Goal: Information Seeking & Learning: Understand process/instructions

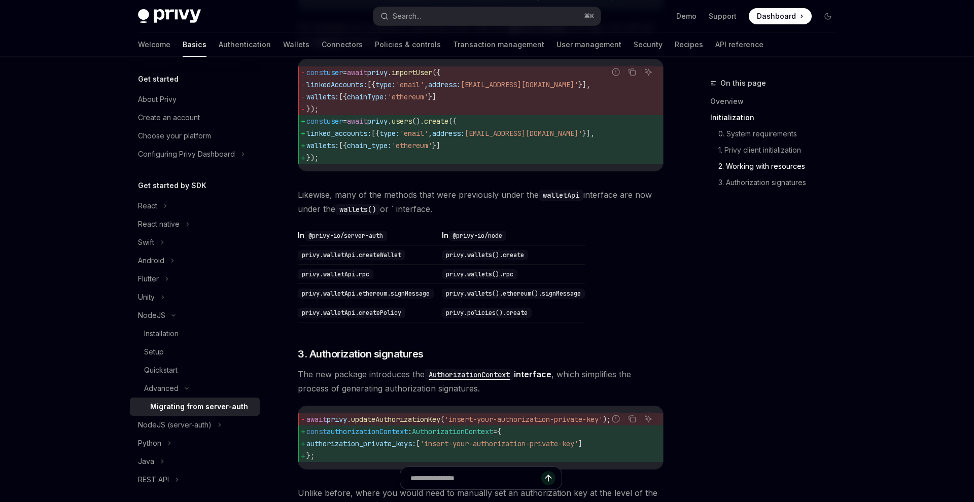
click at [569, 284] on td "privy.wallets().rpc" at bounding box center [511, 274] width 147 height 19
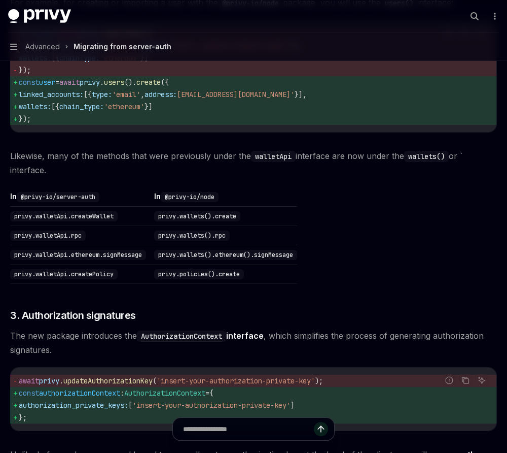
type textarea "*"
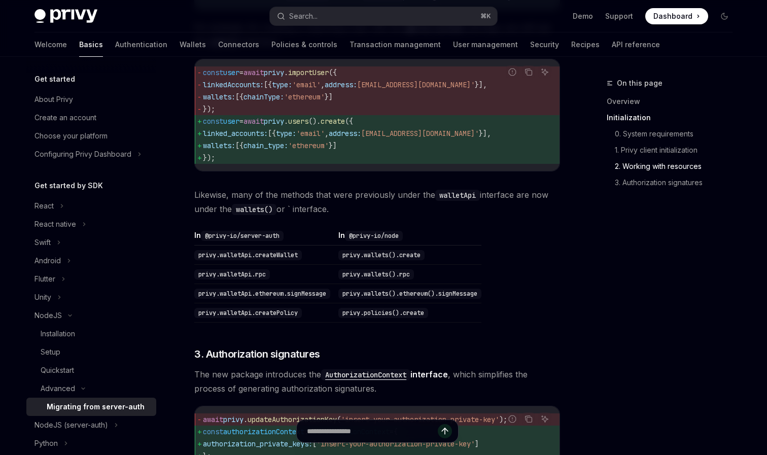
click at [178, 173] on div "Advanced Migrating from server-auth OpenAI Open in ChatGPT OpenAI Open in ChatG…" at bounding box center [282, 120] width 560 height 1699
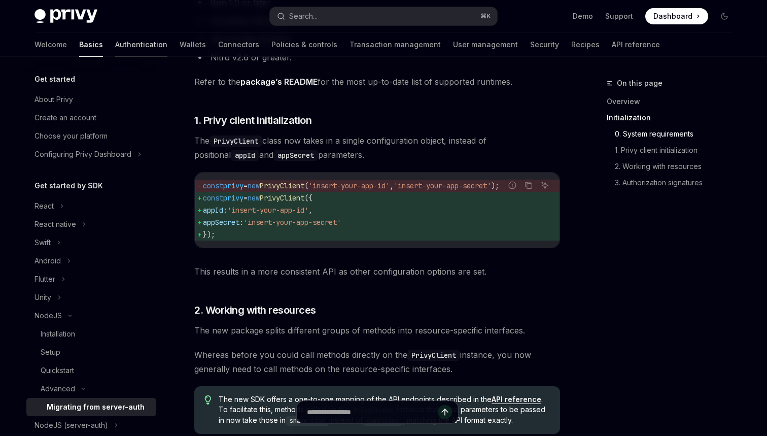
scroll to position [350, 0]
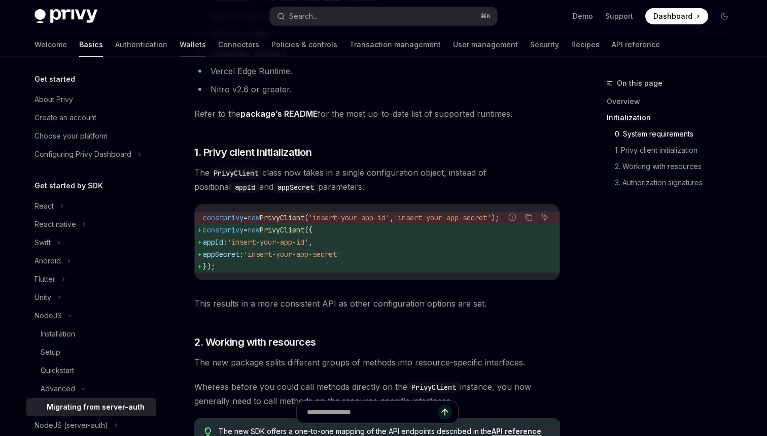
click at [180, 50] on link "Wallets" at bounding box center [193, 44] width 26 height 24
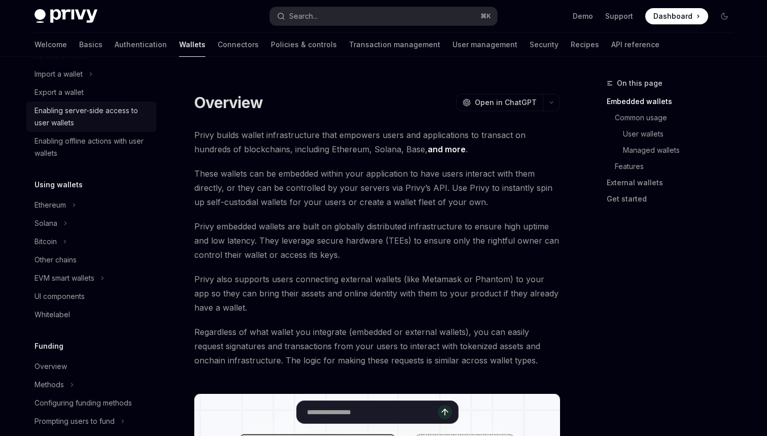
scroll to position [156, 0]
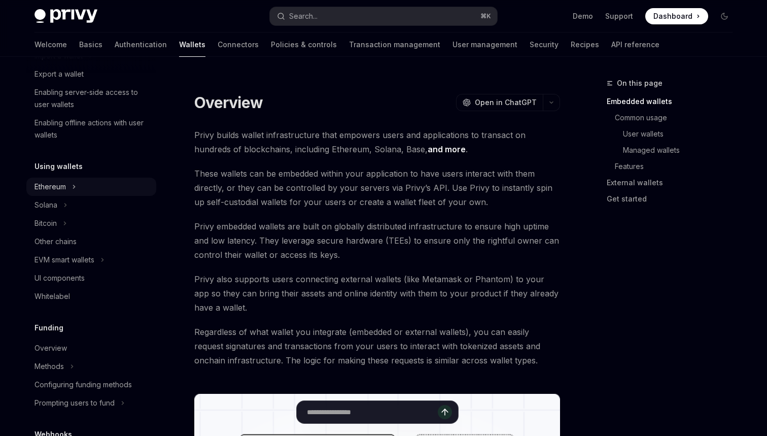
click at [72, 189] on div "Ethereum" at bounding box center [91, 187] width 130 height 18
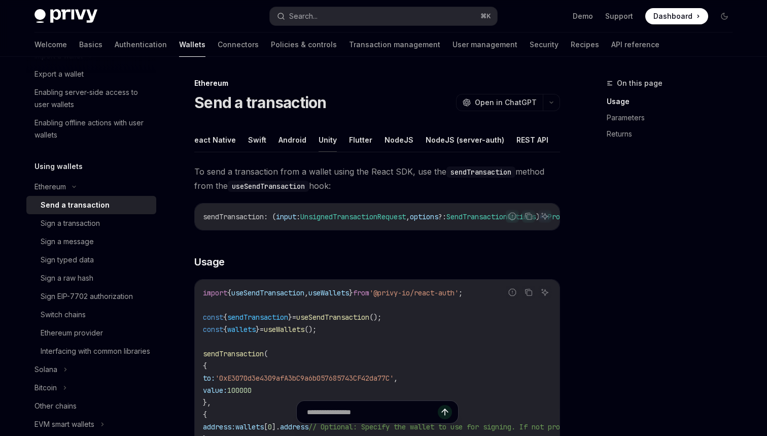
scroll to position [0, 72]
click at [368, 140] on button "NodeJS" at bounding box center [365, 140] width 29 height 24
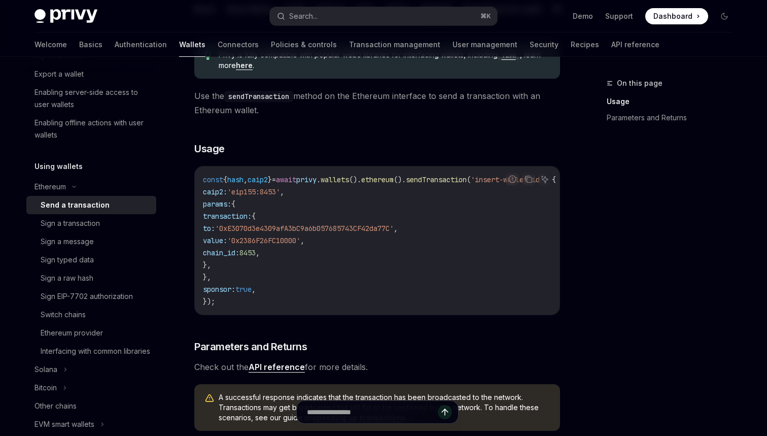
scroll to position [134, 0]
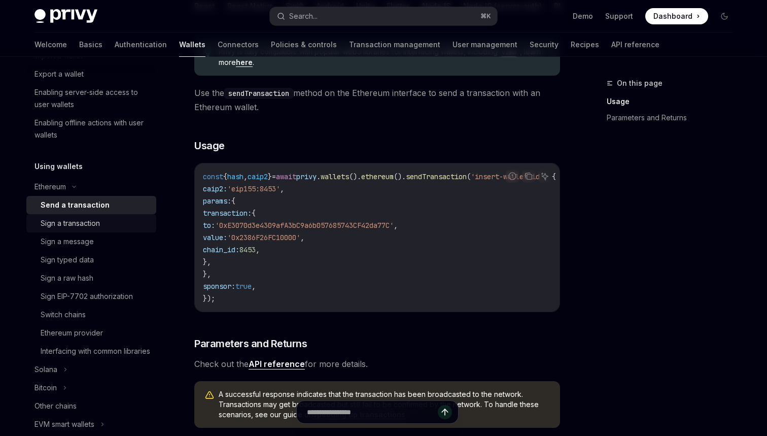
click at [87, 218] on div "Sign a transaction" at bounding box center [70, 223] width 59 height 12
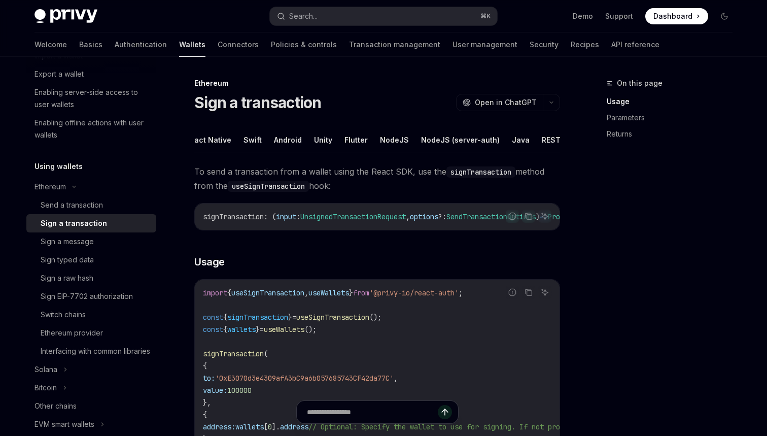
scroll to position [0, 42]
click at [391, 141] on button "NodeJS" at bounding box center [395, 140] width 29 height 24
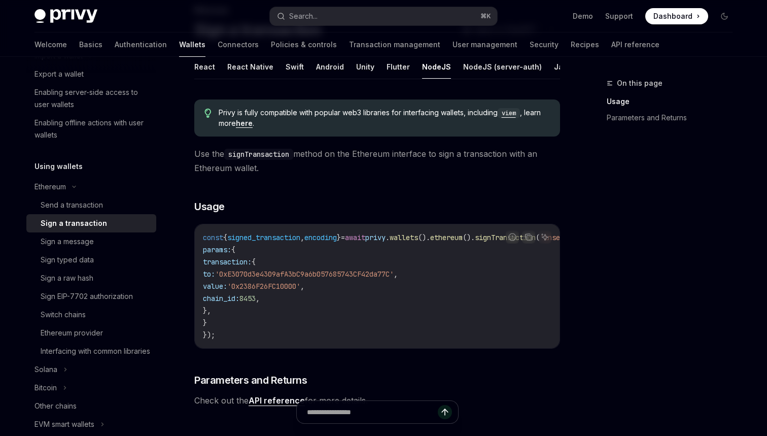
scroll to position [69, 0]
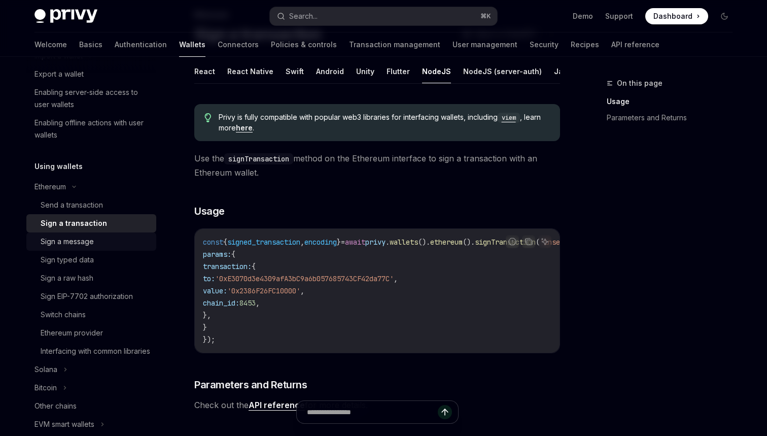
click at [106, 243] on div "Sign a message" at bounding box center [96, 241] width 110 height 12
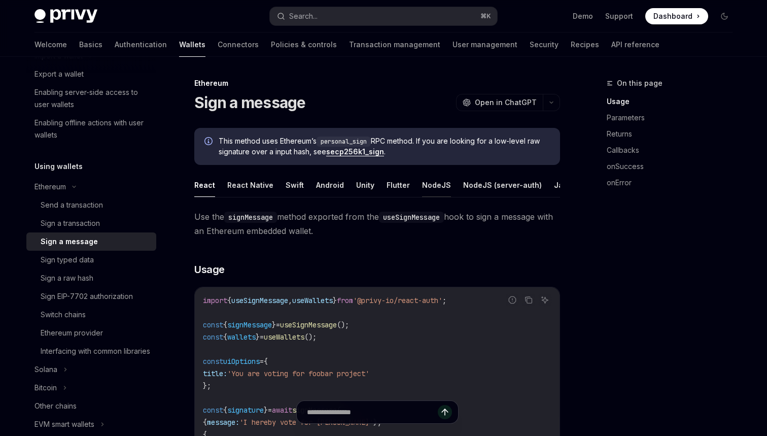
click at [423, 185] on button "NodeJS" at bounding box center [436, 185] width 29 height 24
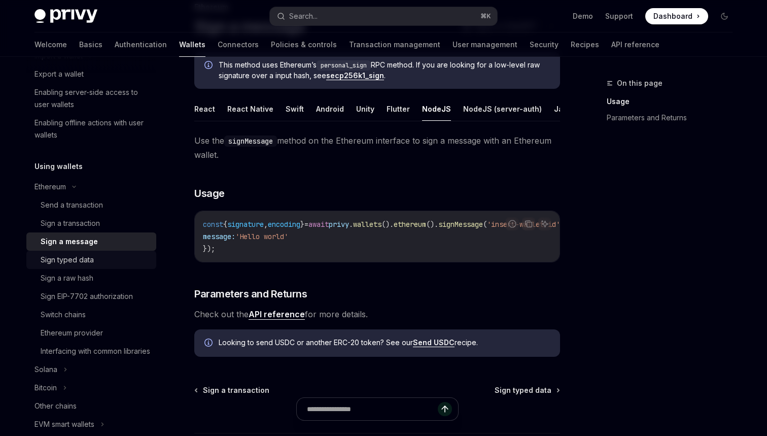
click at [102, 260] on div "Sign typed data" at bounding box center [96, 260] width 110 height 12
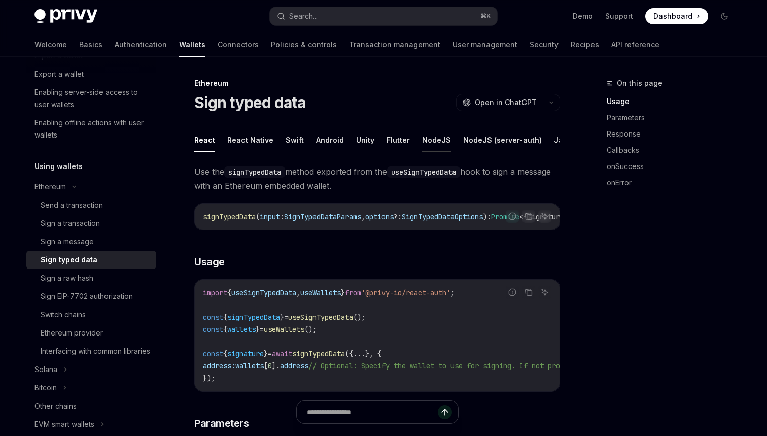
click at [422, 145] on button "NodeJS" at bounding box center [436, 140] width 29 height 24
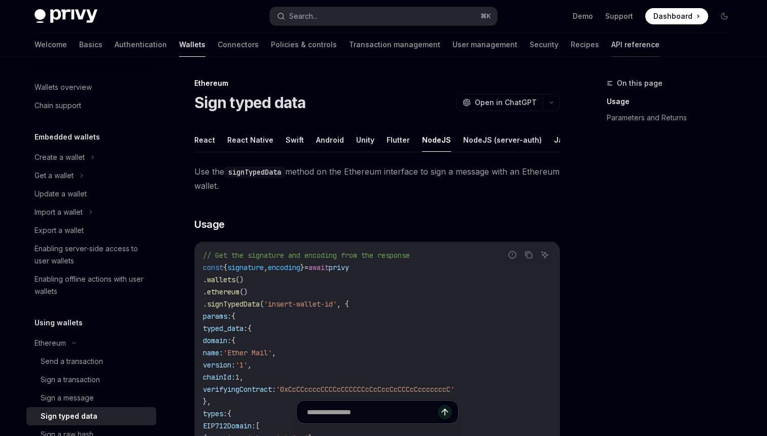
click at [611, 49] on link "API reference" at bounding box center [635, 44] width 48 height 24
type textarea "*"
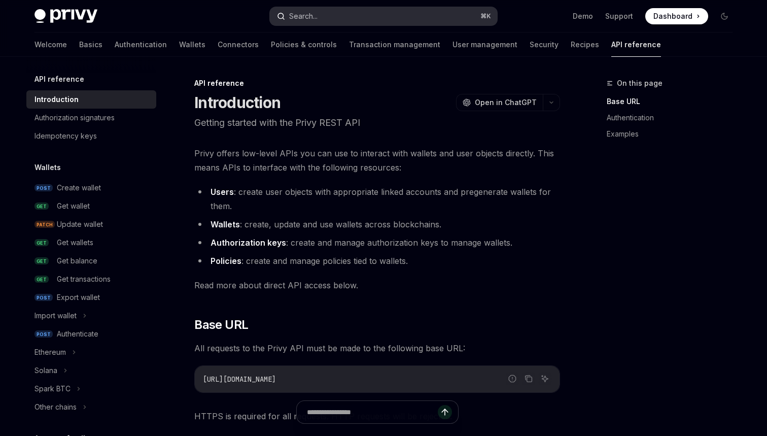
click at [281, 13] on circle "button" at bounding box center [281, 16] width 6 height 6
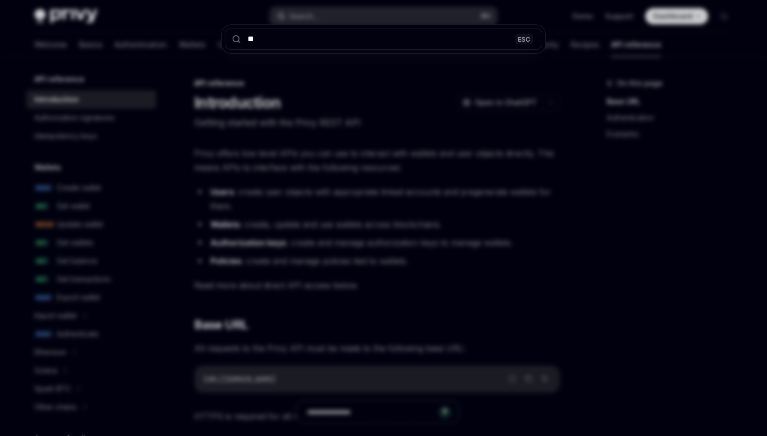
type input "***"
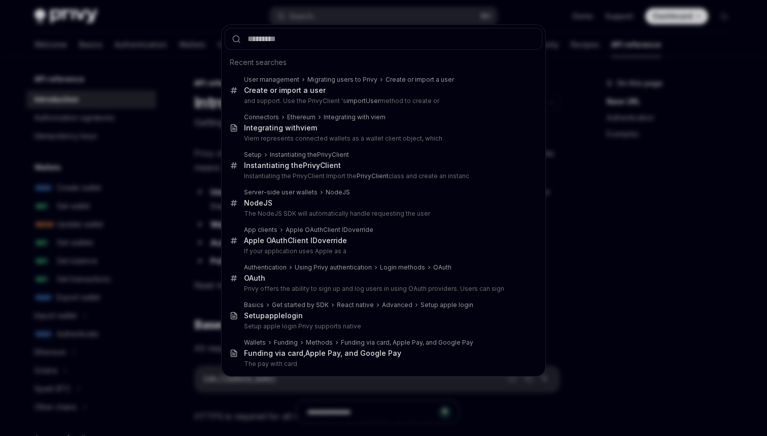
click at [145, 90] on div "Recent searches User management Migrating users to Privy Create or import a use…" at bounding box center [383, 218] width 767 height 436
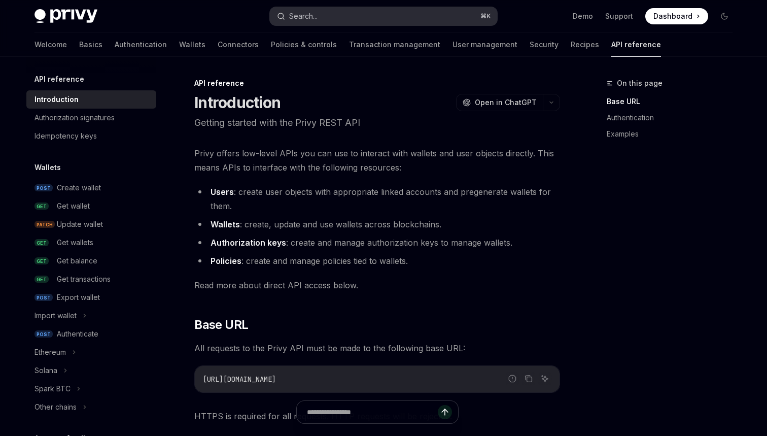
click at [287, 15] on div "Search..." at bounding box center [297, 16] width 41 height 12
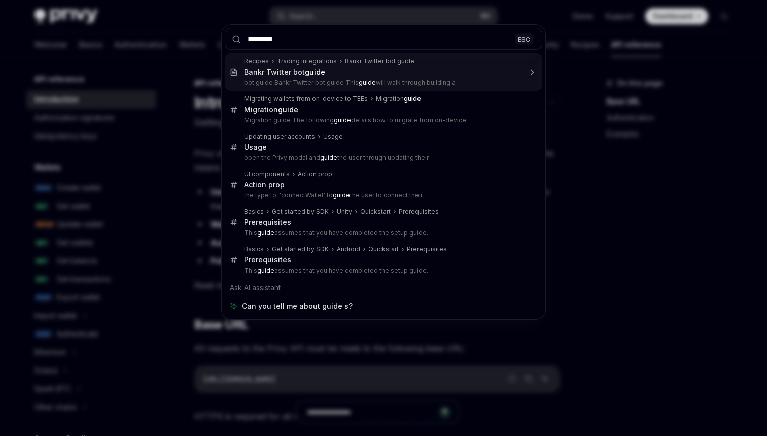
type input "*********"
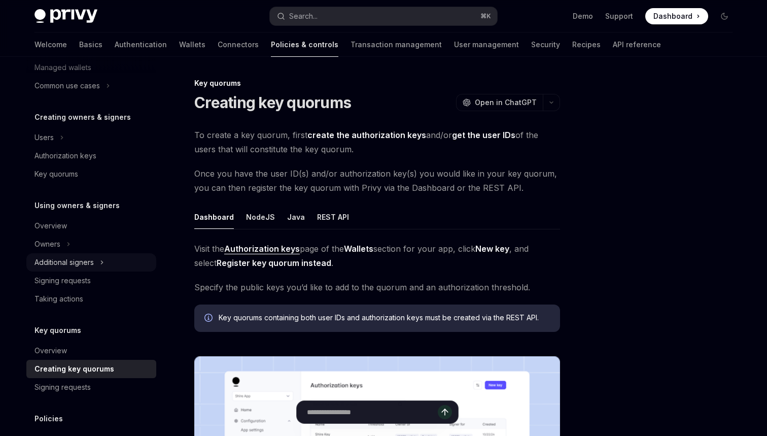
scroll to position [56, 0]
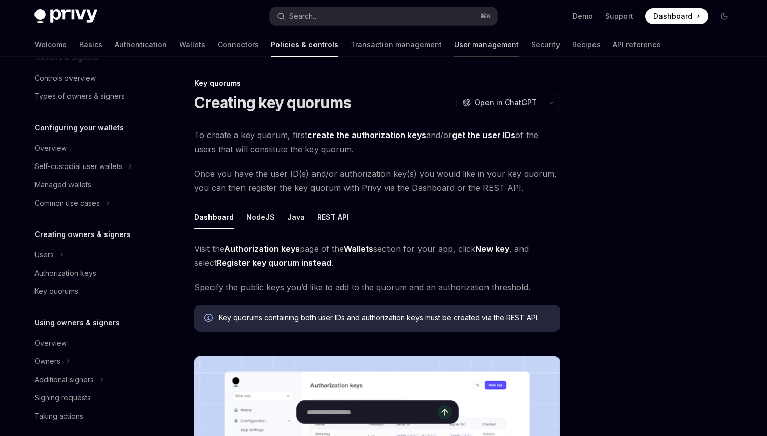
click at [454, 46] on link "User management" at bounding box center [486, 44] width 65 height 24
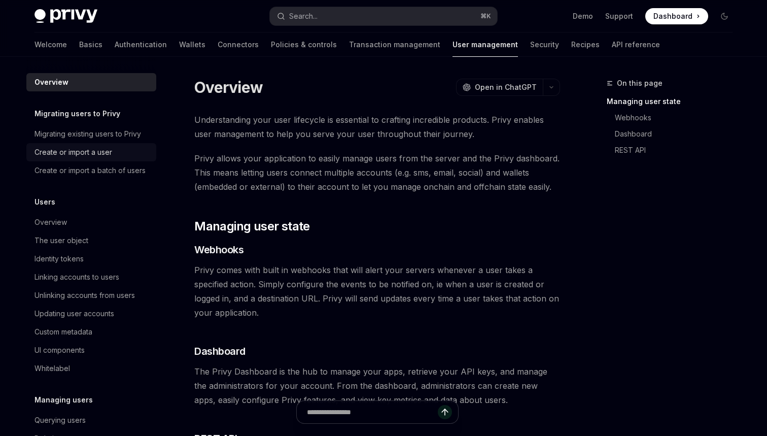
scroll to position [-1, 0]
click at [103, 153] on div "Create or import a user" at bounding box center [74, 152] width 78 height 12
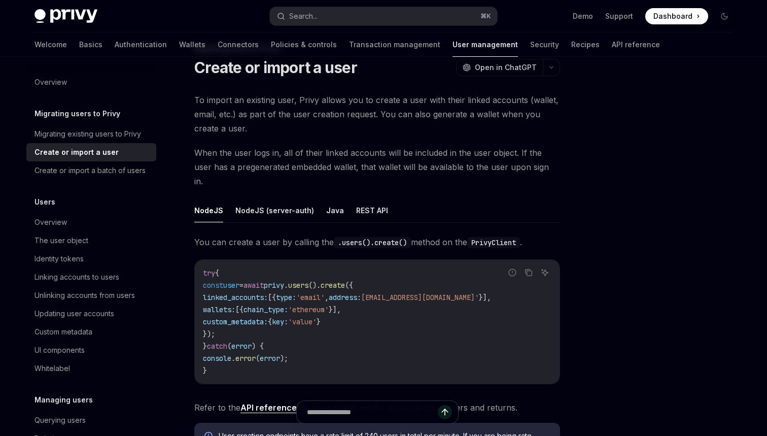
scroll to position [36, 0]
click at [256, 197] on button "NodeJS (server-auth)" at bounding box center [274, 209] width 79 height 24
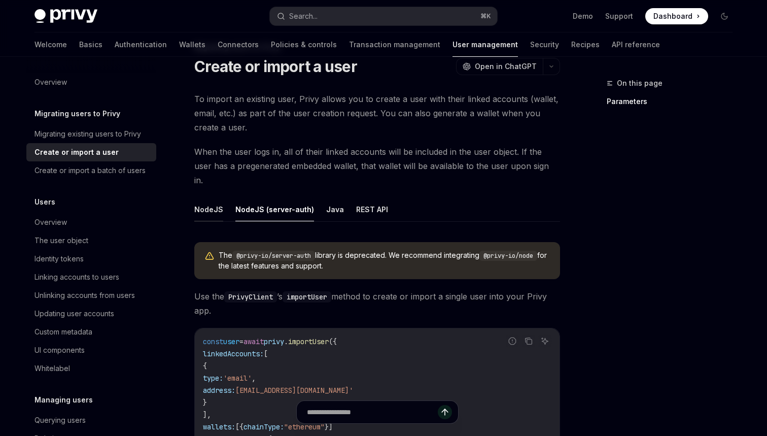
click at [209, 197] on button "NodeJS" at bounding box center [208, 209] width 29 height 24
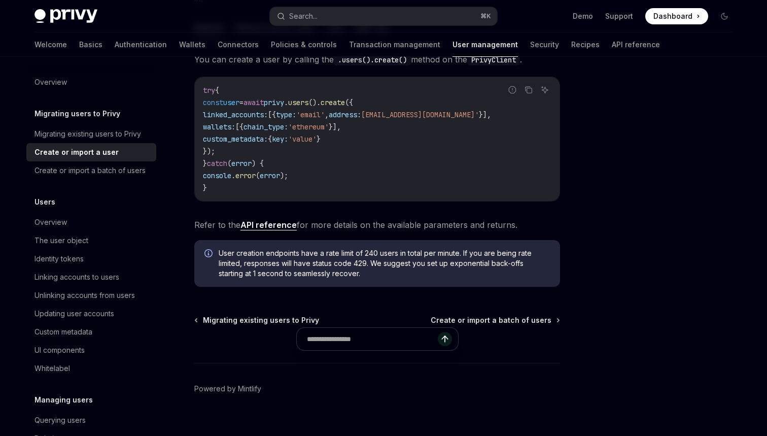
scroll to position [218, 0]
click at [188, 107] on div "Migrating users to Privy Create or import a user OpenAI Open in ChatGPT OpenAI …" at bounding box center [282, 154] width 560 height 591
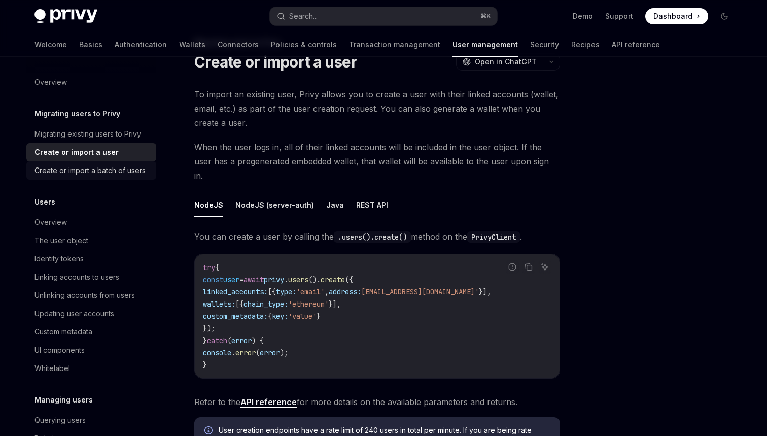
scroll to position [0, 0]
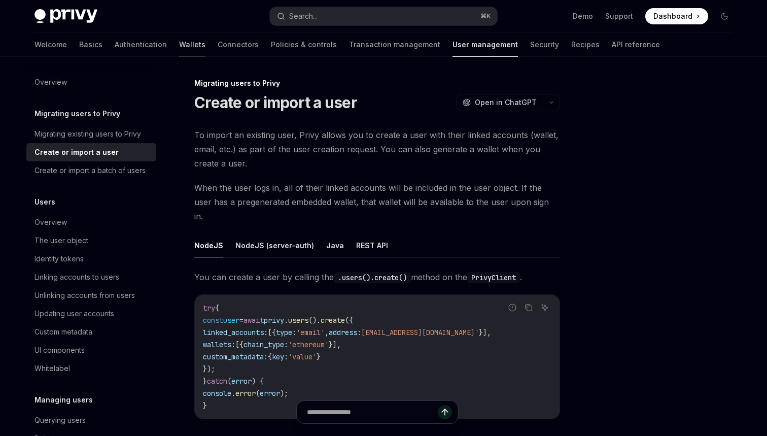
click at [179, 45] on link "Wallets" at bounding box center [192, 44] width 26 height 24
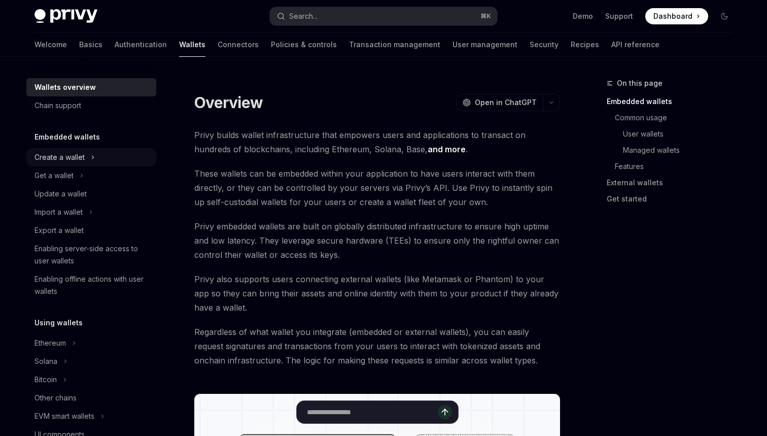
click at [66, 152] on div "Create a wallet" at bounding box center [60, 157] width 50 height 12
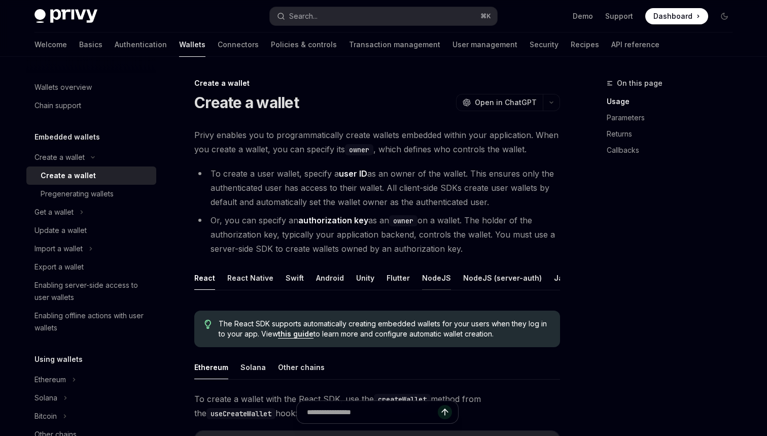
click at [422, 277] on button "NodeJS" at bounding box center [436, 278] width 29 height 24
type textarea "*"
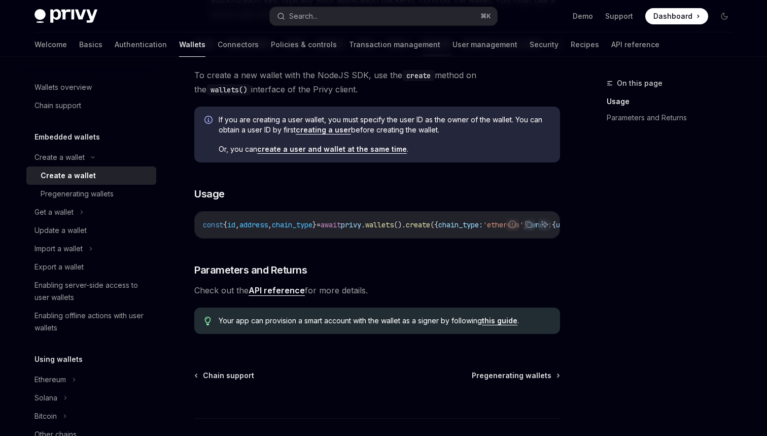
scroll to position [223, 0]
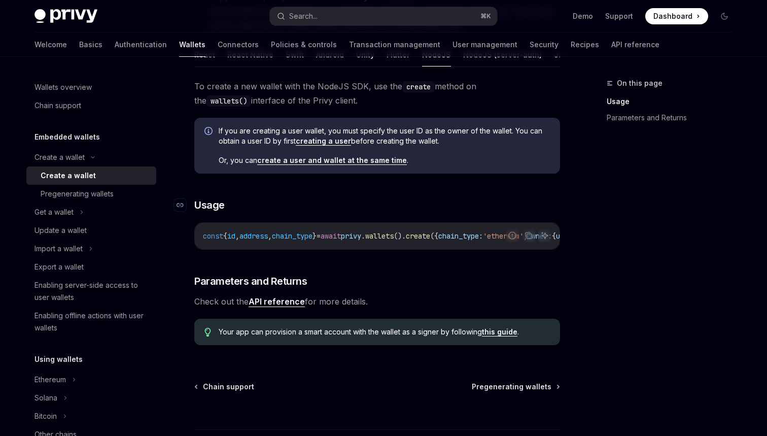
click at [358, 199] on h3 "​ Usage" at bounding box center [377, 205] width 366 height 14
